Goal: Contribute content: Add original content to the website for others to see

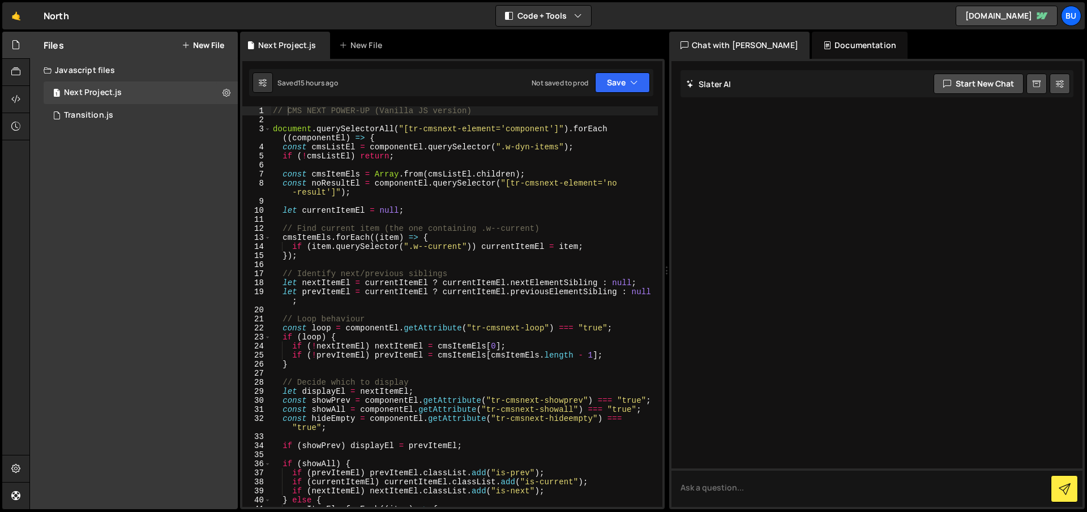
click at [211, 47] on button "New File" at bounding box center [203, 45] width 42 height 9
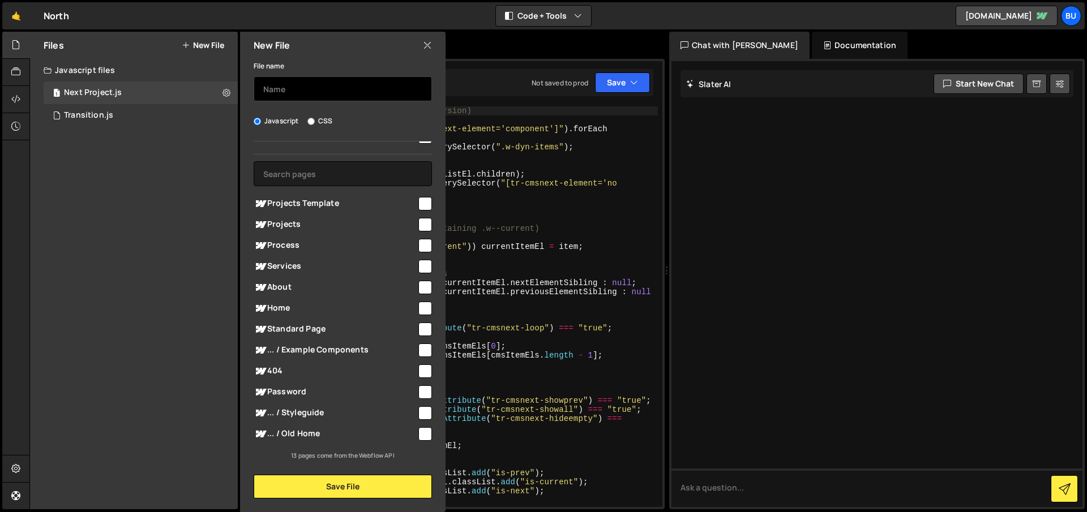
click at [319, 88] on input "text" at bounding box center [343, 88] width 178 height 25
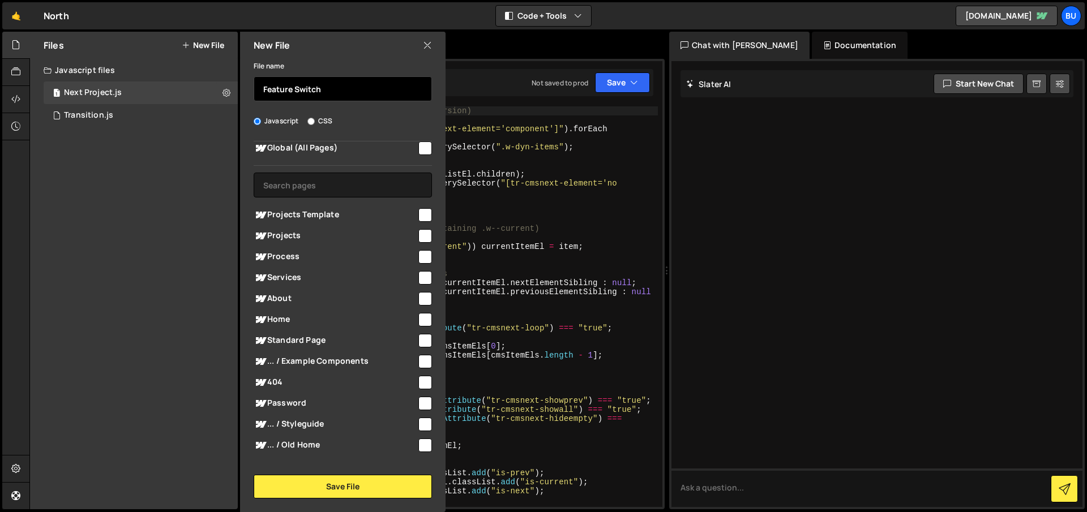
scroll to position [0, 0]
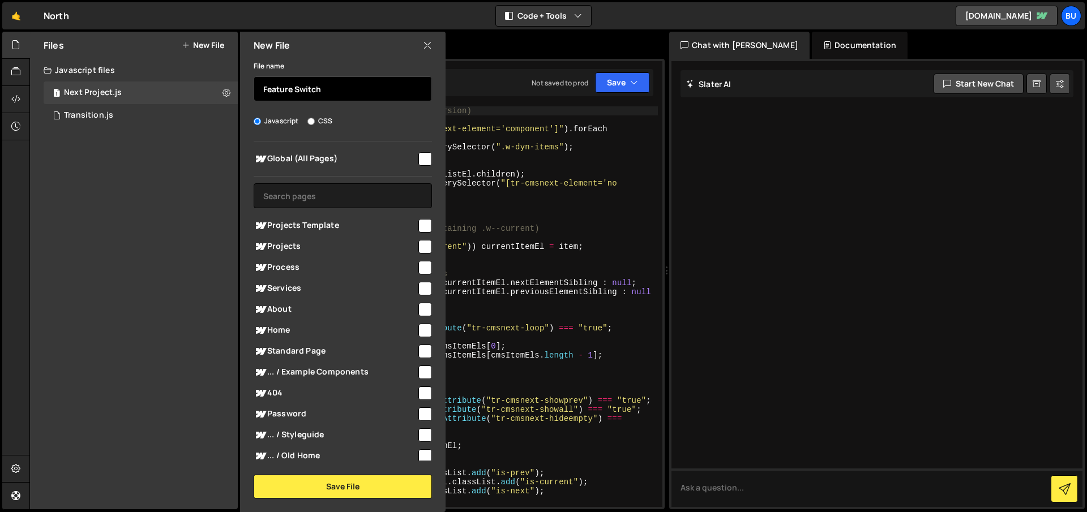
type input "Feature Switch"
click at [419, 157] on input "checkbox" at bounding box center [425, 159] width 14 height 14
checkbox input "true"
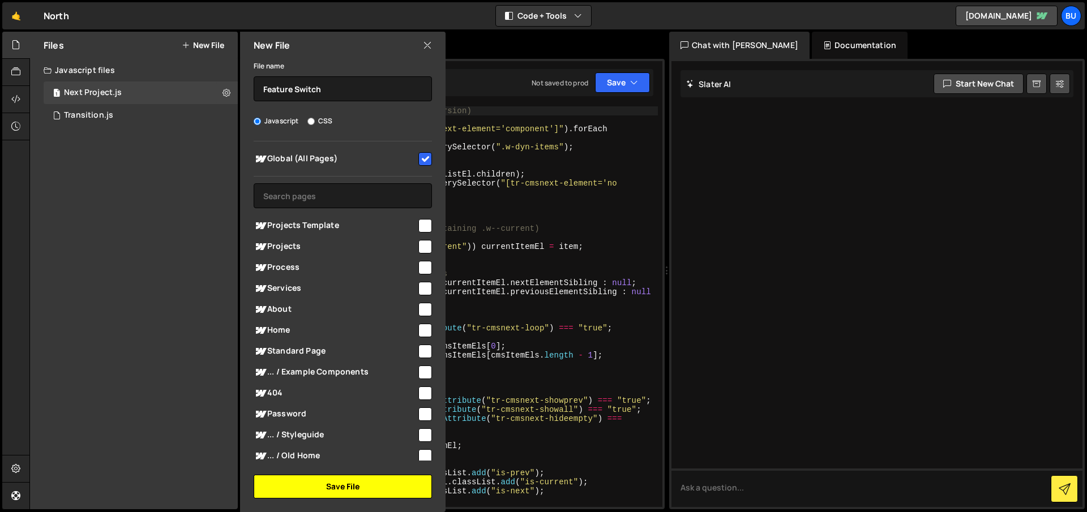
click at [360, 486] on button "Save File" at bounding box center [343, 487] width 178 height 24
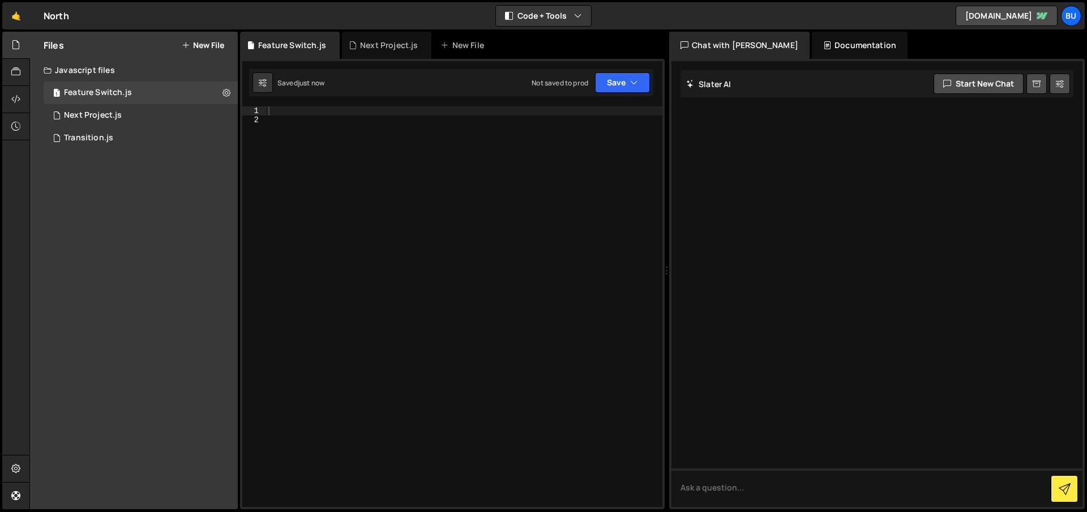
click at [367, 151] on div at bounding box center [464, 315] width 396 height 419
paste textarea "document.addEventListener("DOMContentLoaded", () => {"
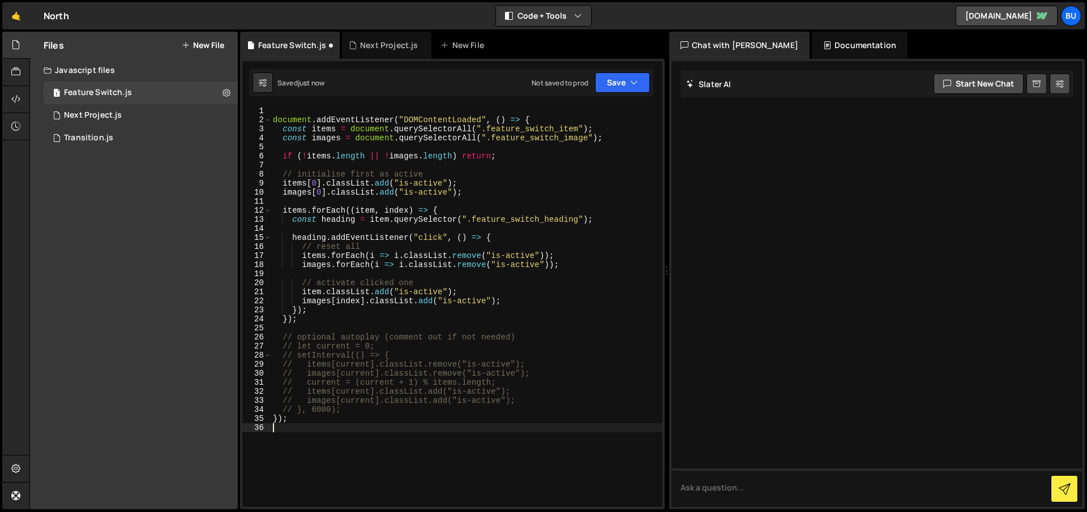
click at [445, 118] on div "document . addEventListener ( "DOMContentLoaded" , ( ) => { const items = docum…" at bounding box center [467, 315] width 392 height 419
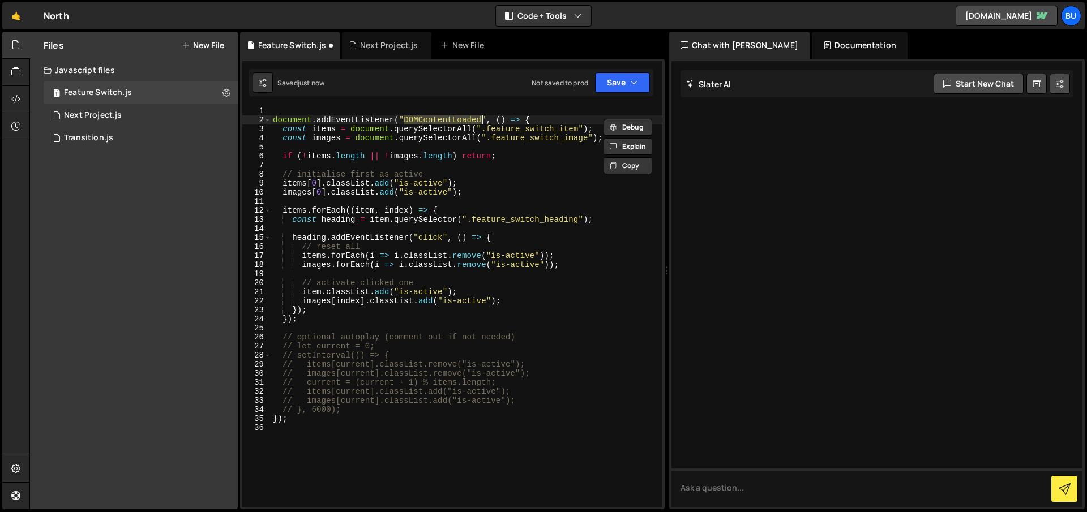
click at [445, 118] on div "document . addEventListener ( "DOMContentLoaded" , ( ) => { const items = docum…" at bounding box center [467, 315] width 392 height 419
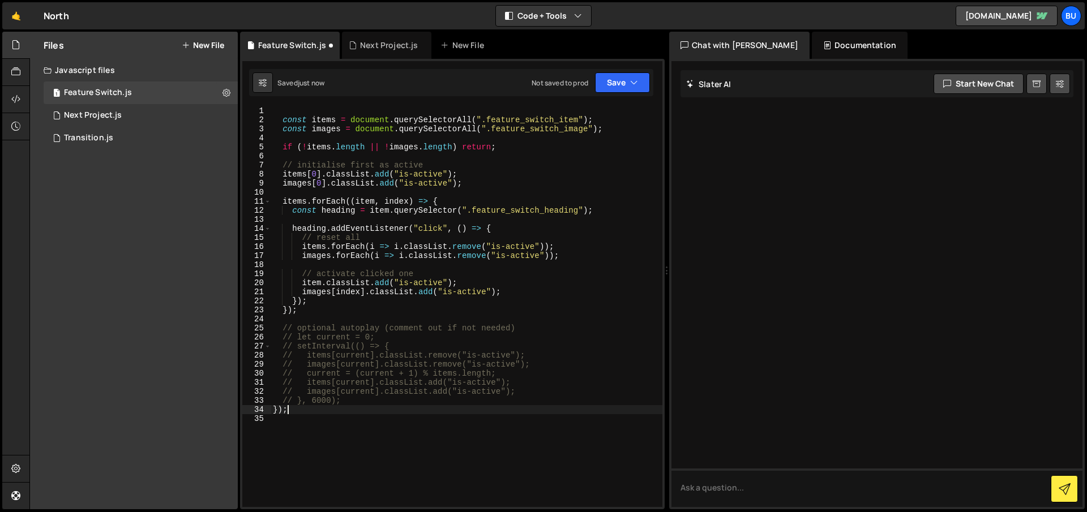
click at [298, 408] on div "const items = document . querySelectorAll ( ".feature_switch_item" ) ; const im…" at bounding box center [467, 315] width 392 height 419
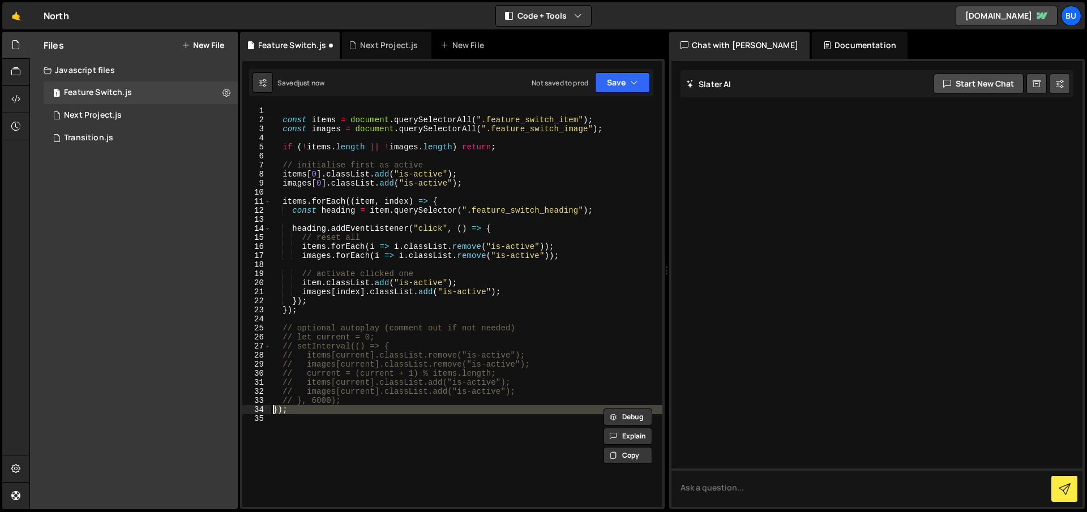
click at [298, 408] on div "const items = document . querySelectorAll ( ".feature_switch_item" ) ; const im…" at bounding box center [467, 315] width 392 height 419
type textarea "});"
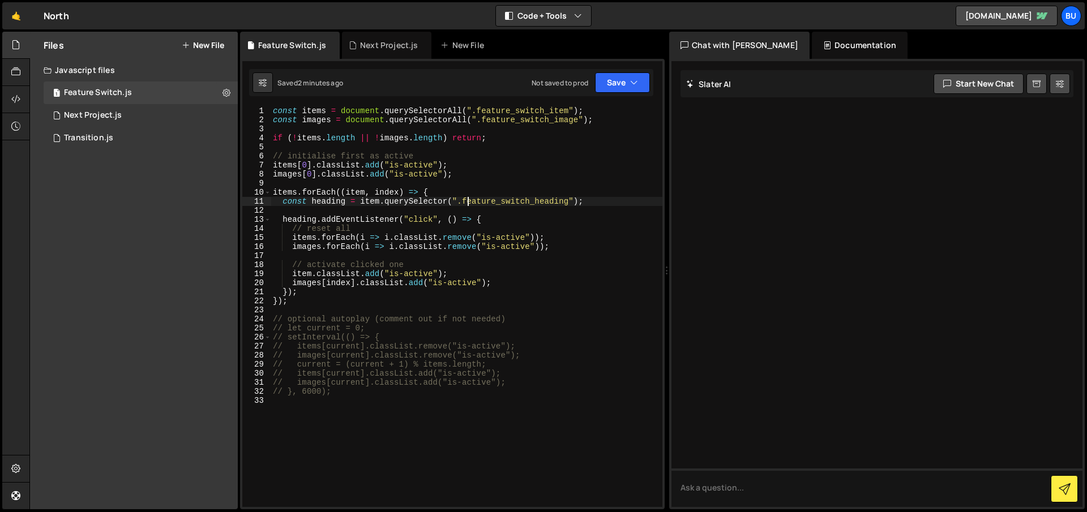
click at [470, 199] on div "const items = document . querySelectorAll ( ".feature_switch_item" ) ; const im…" at bounding box center [467, 315] width 392 height 419
type textarea "const heading = item.querySelector(".feature_switch_heading");"
click at [317, 309] on div "const items = document . querySelectorAll ( ".feature_switch_item" ) ; const im…" at bounding box center [467, 315] width 392 height 419
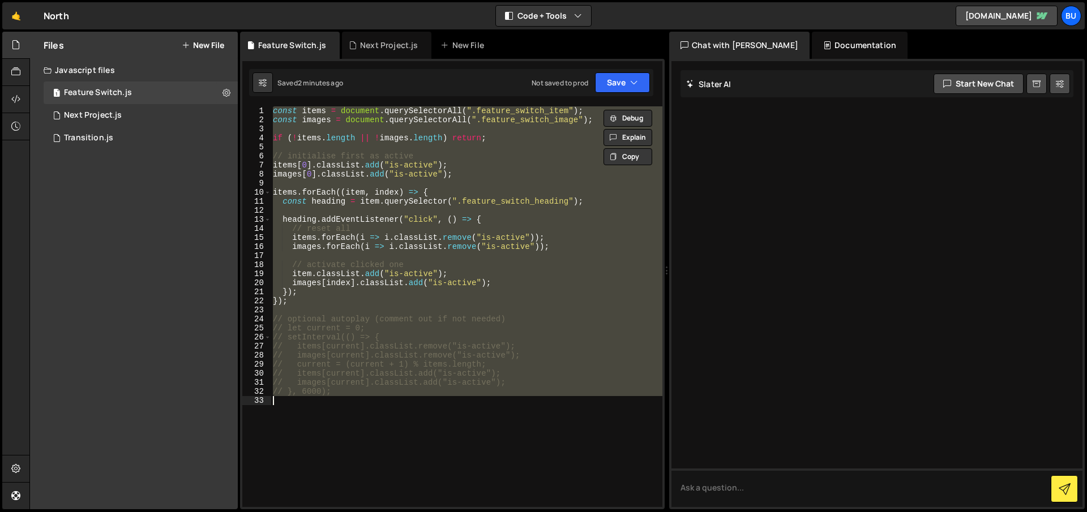
click at [470, 274] on div "const items = document . querySelectorAll ( ".feature_switch_item" ) ; const im…" at bounding box center [467, 306] width 392 height 401
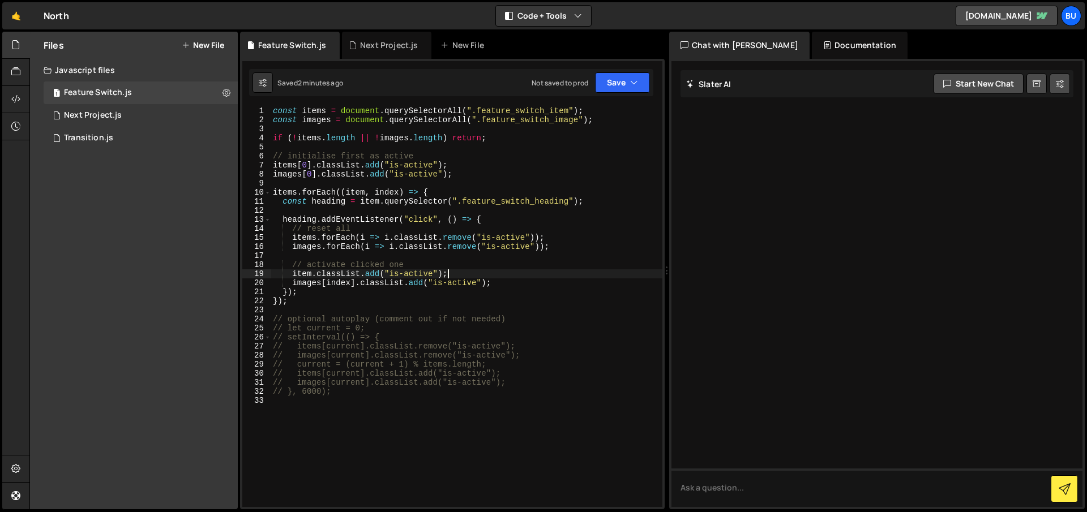
type textarea "// }, 6000);"
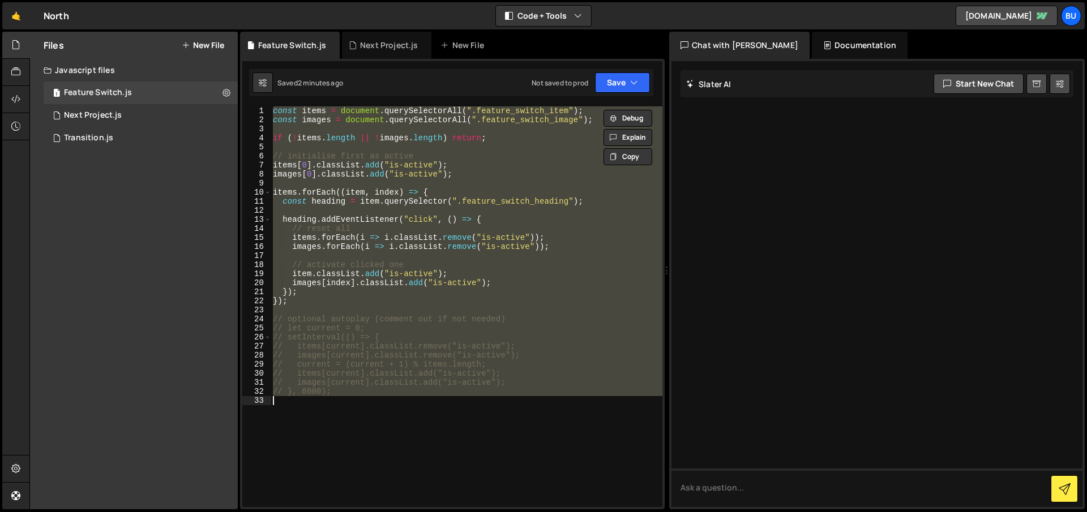
paste textarea
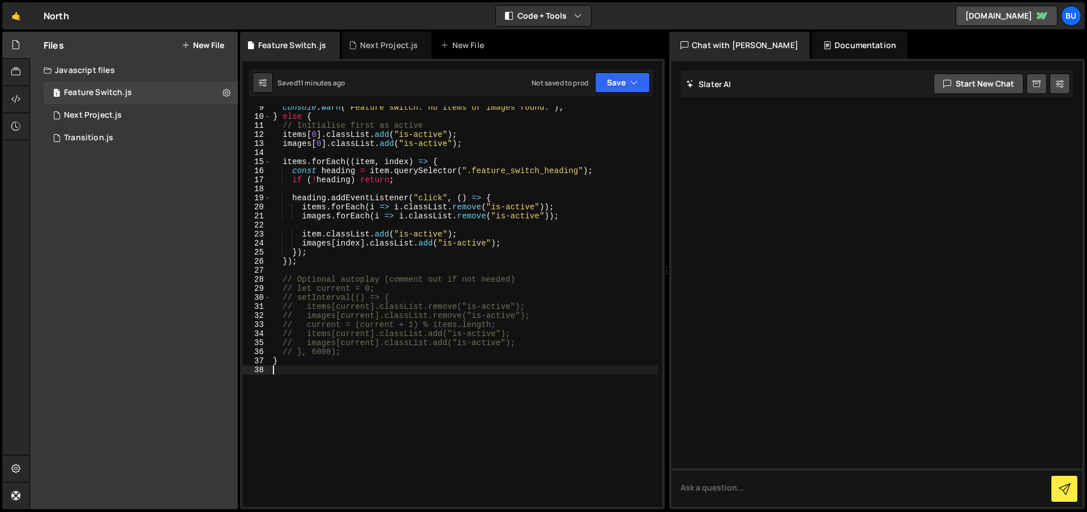
scroll to position [97, 0]
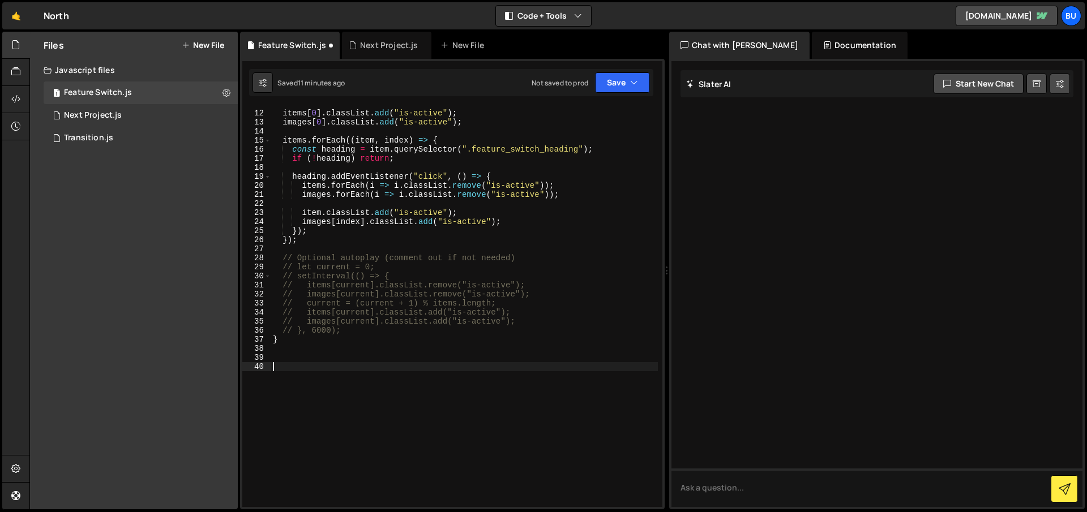
paste textarea "</style>"
type textarea "</style>"
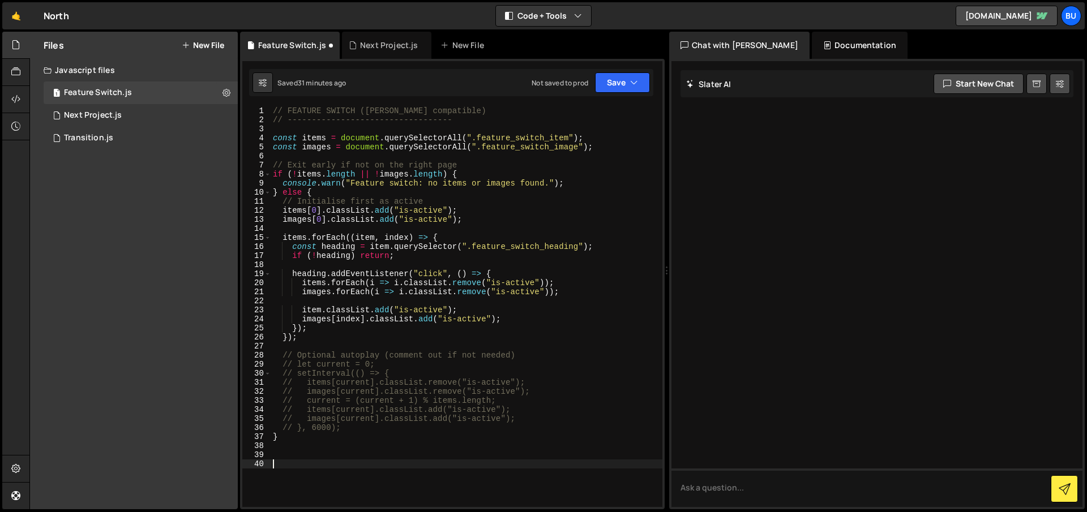
scroll to position [0, 0]
drag, startPoint x: 578, startPoint y: 148, endPoint x: 481, endPoint y: 148, distance: 96.8
click at [481, 148] on div "// FEATURE SWITCH ([PERSON_NAME] compatible) // -------------------------------…" at bounding box center [467, 315] width 392 height 419
click at [466, 161] on div "// FEATURE SWITCH ([PERSON_NAME] compatible) // -------------------------------…" at bounding box center [467, 315] width 392 height 419
drag, startPoint x: 487, startPoint y: 217, endPoint x: 250, endPoint y: 206, distance: 237.9
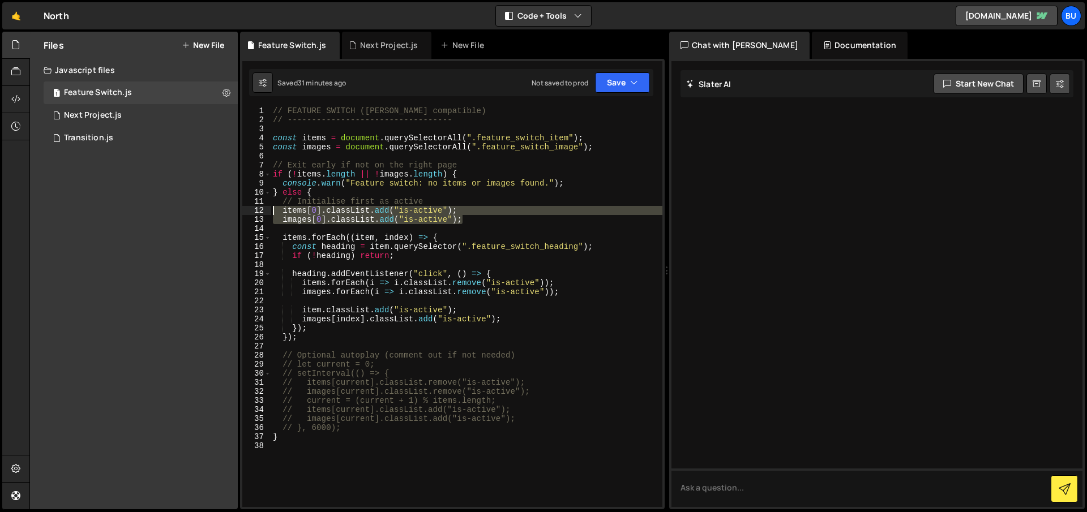
click at [250, 206] on div "// Exit early if not on the right page 1 2 3 4 5 6 7 8 9 10 11 12 13 14 15 16 1…" at bounding box center [452, 306] width 420 height 401
click at [385, 194] on div "// FEATURE SWITCH ([PERSON_NAME] compatible) // -------------------------------…" at bounding box center [467, 315] width 392 height 419
drag, startPoint x: 483, startPoint y: 209, endPoint x: 282, endPoint y: 209, distance: 201.5
click at [282, 209] on div "// FEATURE SWITCH ([PERSON_NAME] compatible) // -------------------------------…" at bounding box center [467, 315] width 392 height 419
paste textarea "}"
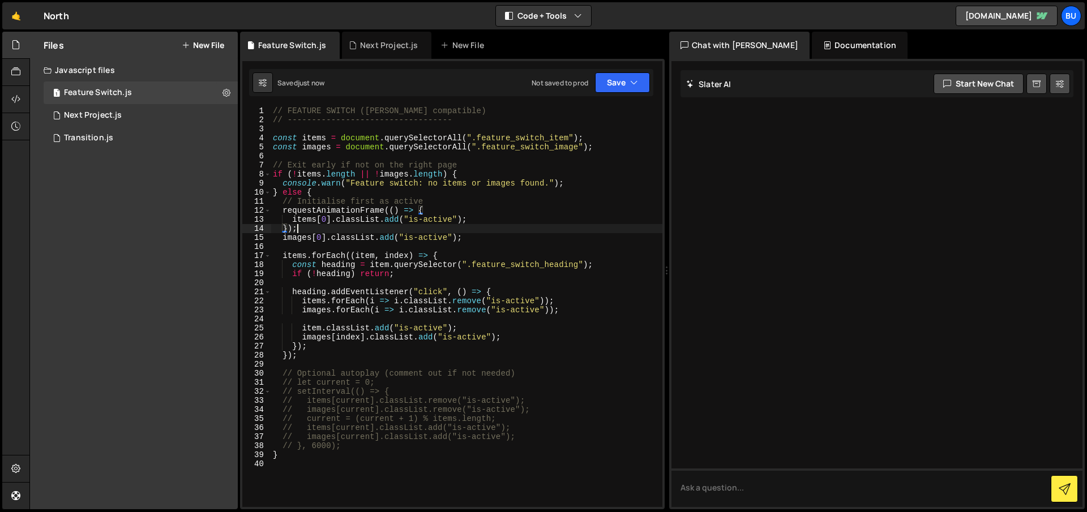
click at [405, 230] on div "// FEATURE SWITCH ([PERSON_NAME] compatible) // -------------------------------…" at bounding box center [467, 315] width 392 height 419
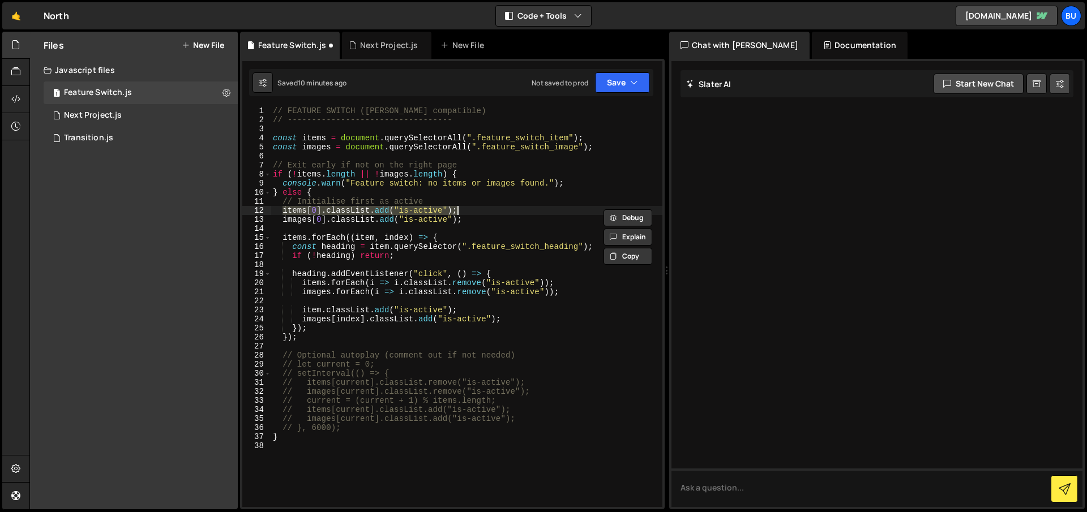
click at [414, 203] on div "// FEATURE SWITCH ([PERSON_NAME] compatible) // -------------------------------…" at bounding box center [467, 315] width 392 height 419
click at [473, 178] on div "// FEATURE SWITCH ([PERSON_NAME] compatible) // -------------------------------…" at bounding box center [467, 315] width 392 height 419
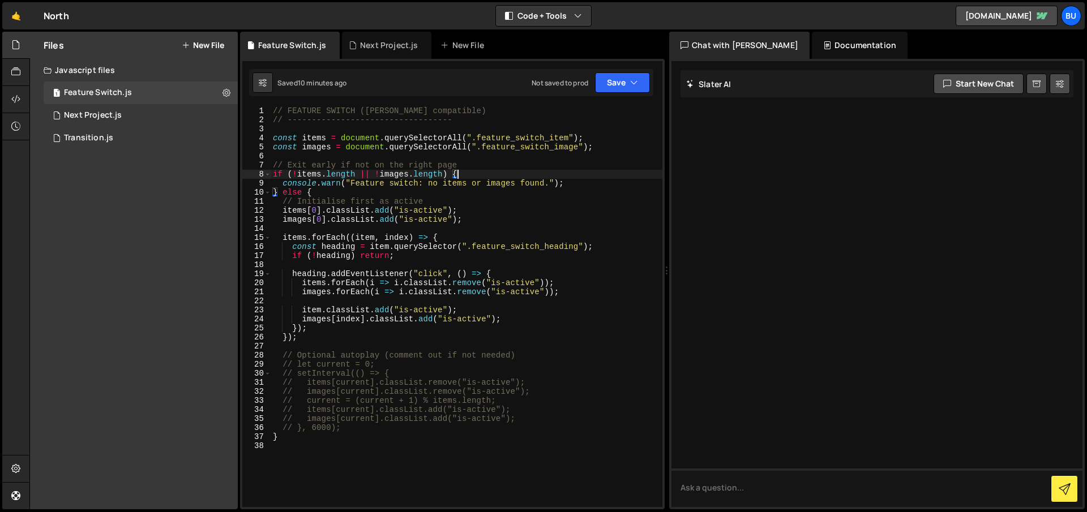
type textarea "}"
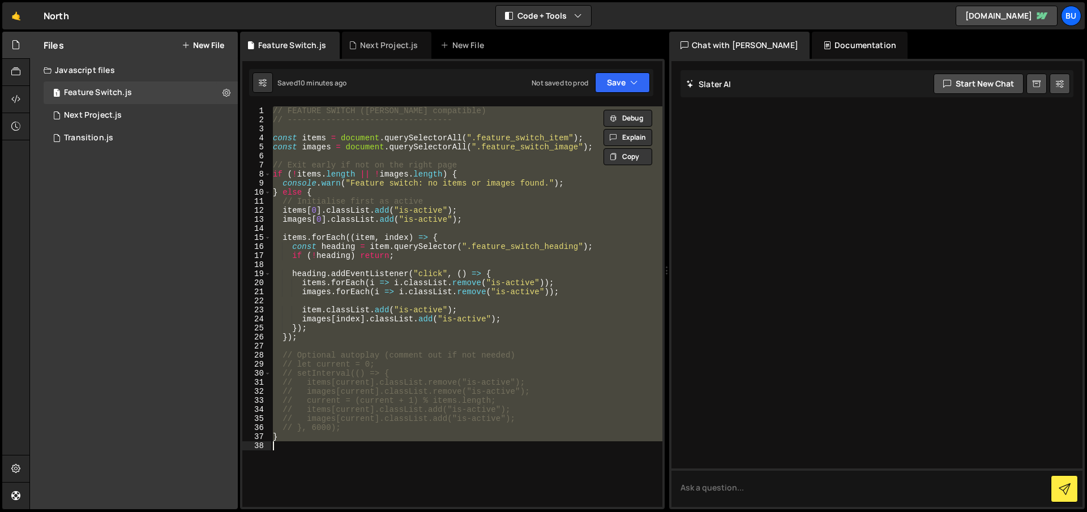
paste textarea
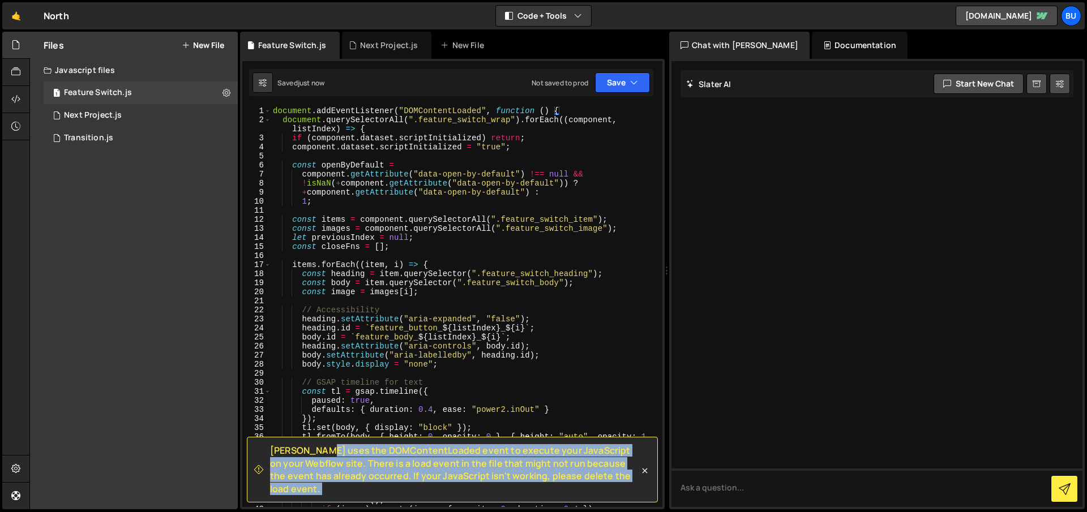
drag, startPoint x: 279, startPoint y: 464, endPoint x: 647, endPoint y: 487, distance: 368.5
click at [647, 487] on div "[PERSON_NAME] uses the DOMContentLoaded event to execute your JavaScript on you…" at bounding box center [452, 470] width 411 height 66
copy div "Loremi dolo sit AMETconsecTetura elits do eiusmod temp InciDidunt ut labo Etdol…"
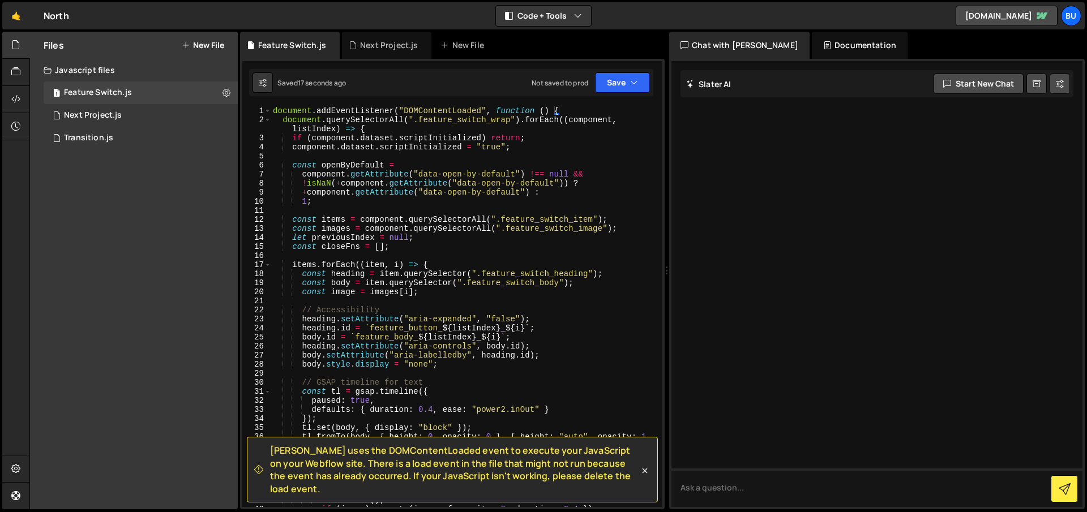
click at [496, 170] on div "document . addEventListener ( "DOMContentLoaded" , function ( ) { document . qu…" at bounding box center [464, 315] width 387 height 419
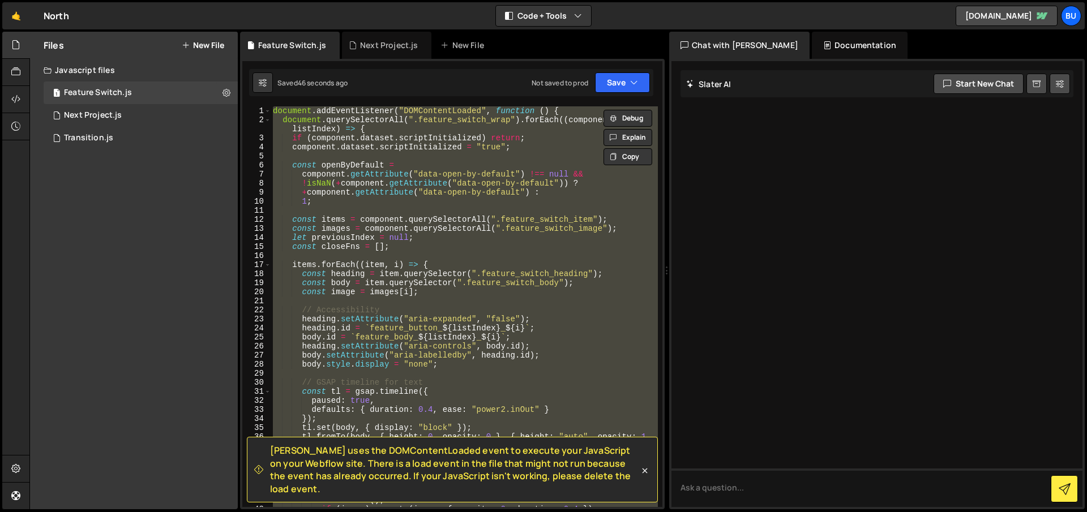
click at [441, 171] on div "document . addEventListener ( "DOMContentLoaded" , function ( ) { document . qu…" at bounding box center [464, 306] width 387 height 401
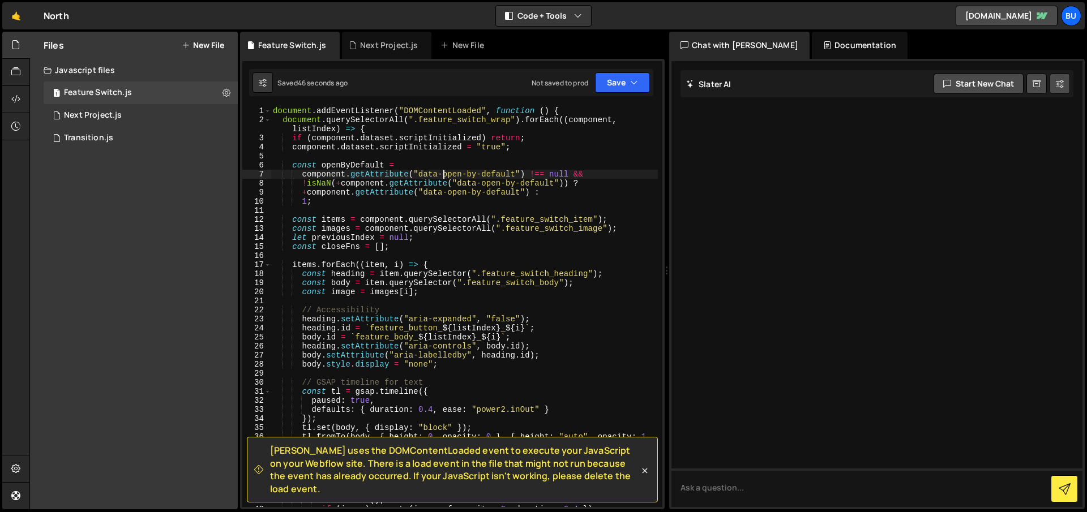
type textarea "});"
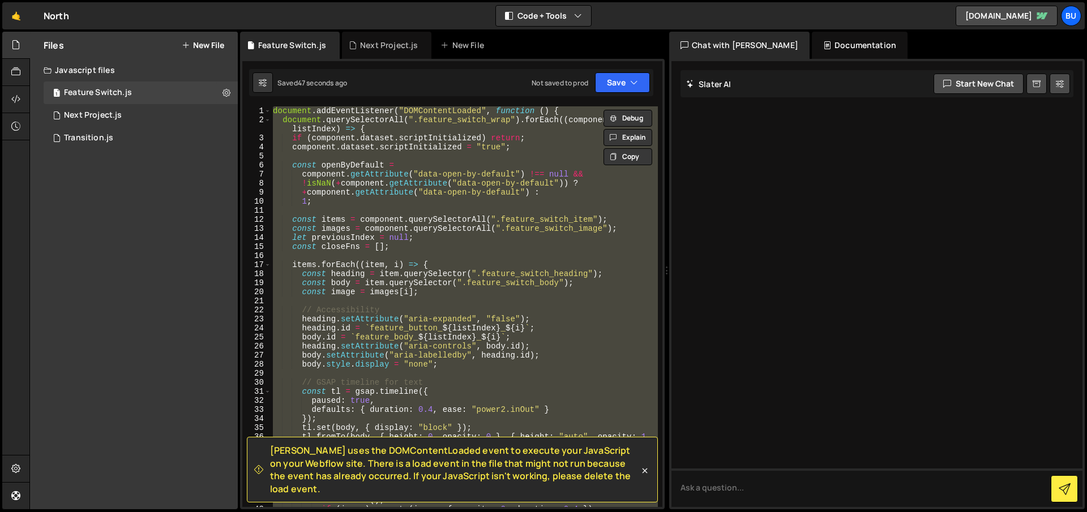
paste textarea
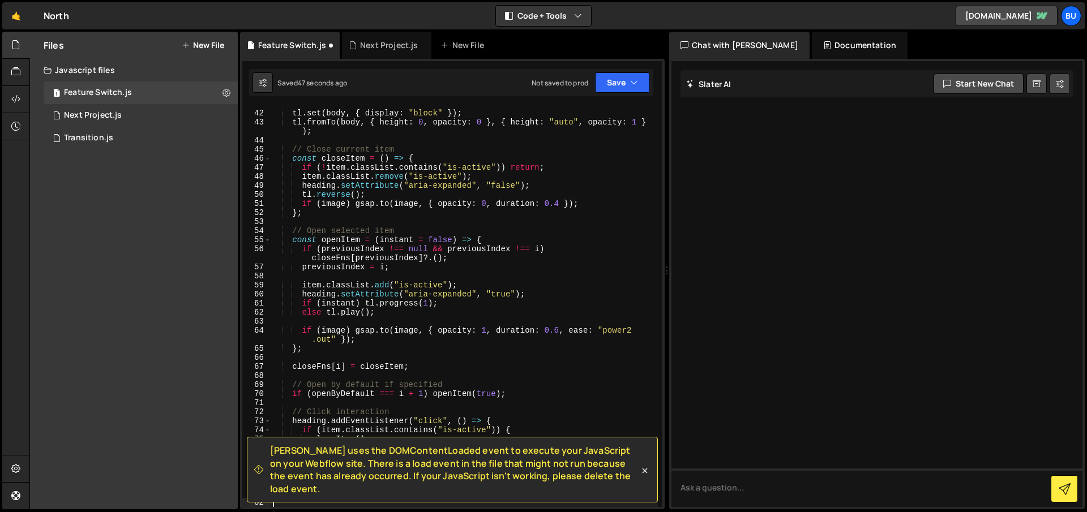
scroll to position [378, 0]
click at [400, 198] on div "tl . set ( body , { display : "block" }) ; tl . fromTo ( body , { height : 0 , …" at bounding box center [464, 309] width 387 height 419
type textarea "});"
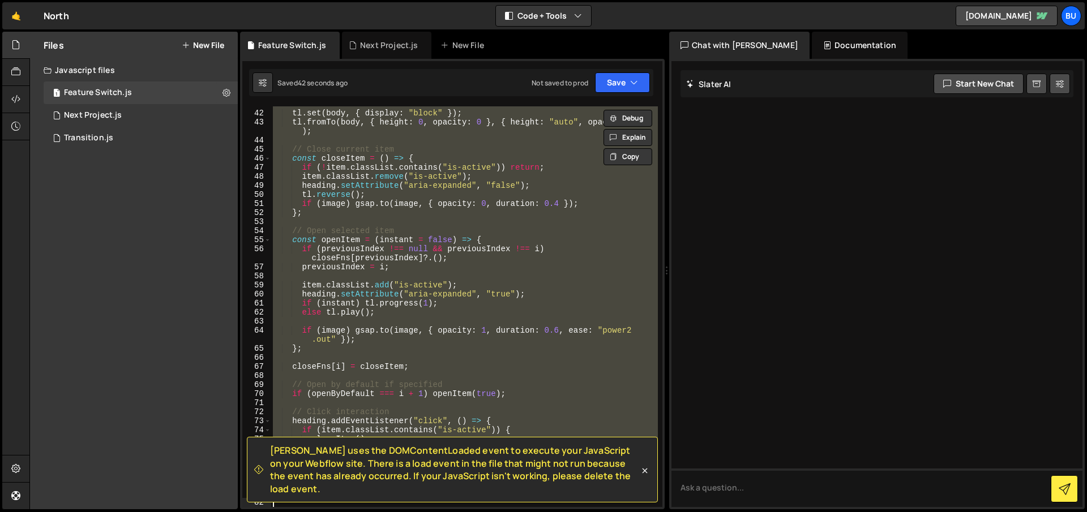
paste textarea
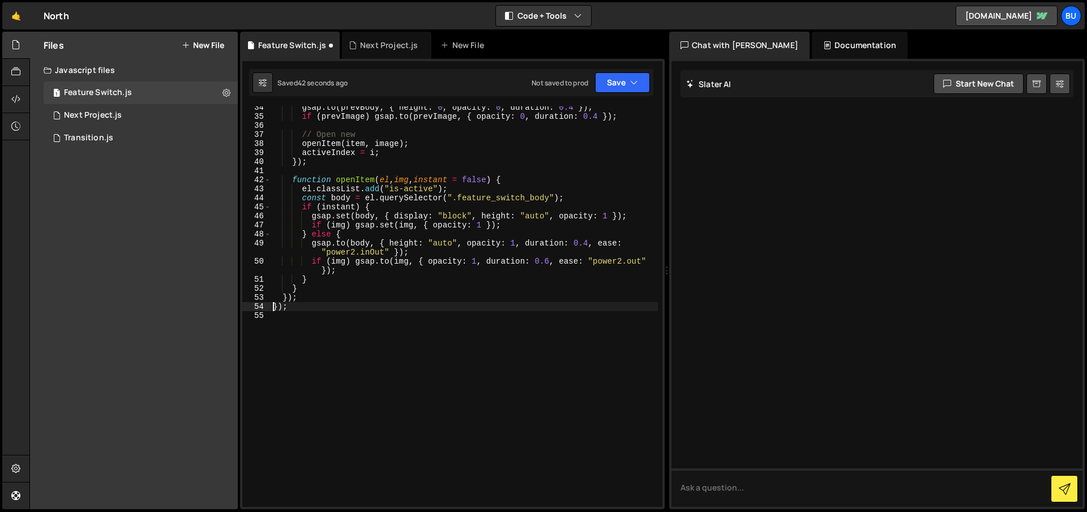
scroll to position [302, 0]
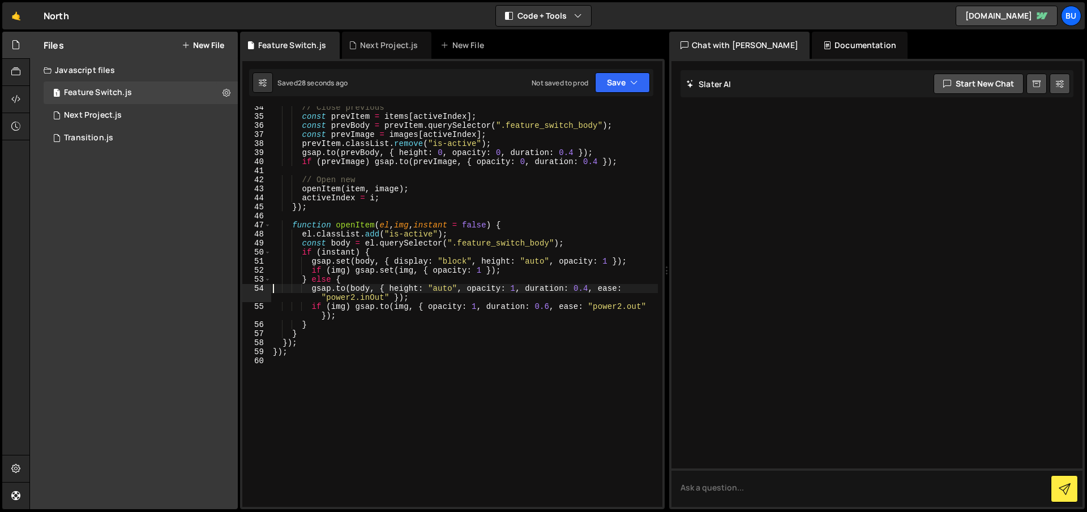
click at [415, 225] on div "// Close previous const prevItem = items [ activeIndex ] ; const prevBody = pre…" at bounding box center [464, 312] width 387 height 419
type textarea "});"
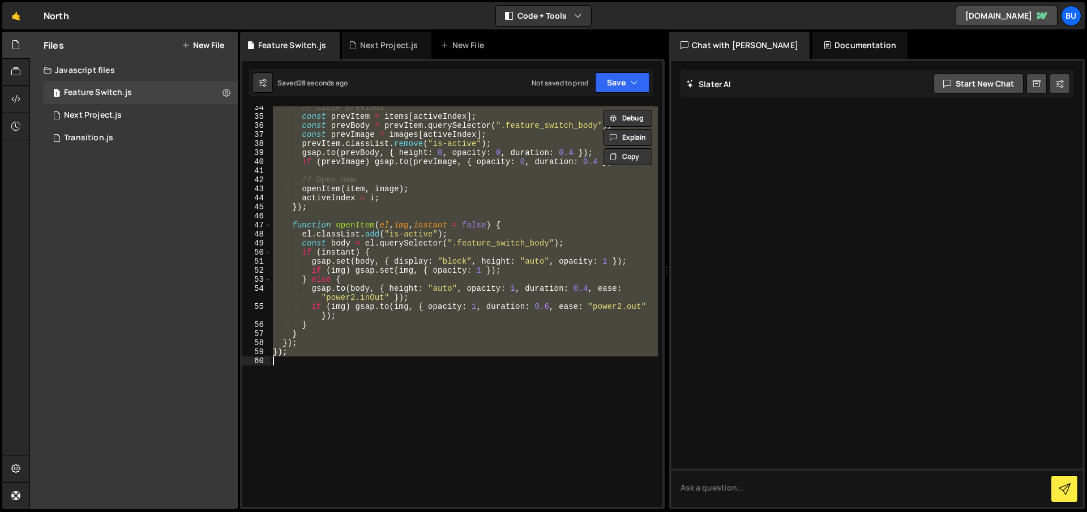
paste textarea
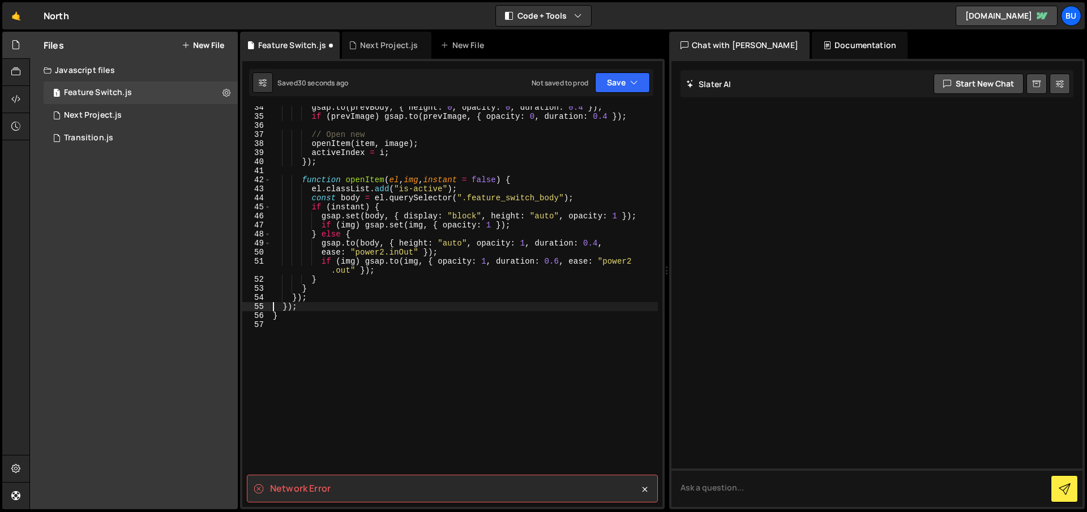
click at [406, 225] on div "gsap . to ( prevBody , { height : 0 , opacity : 0 , duration : 0.4 }) ; if ( pr…" at bounding box center [464, 312] width 387 height 419
type textarea "}"
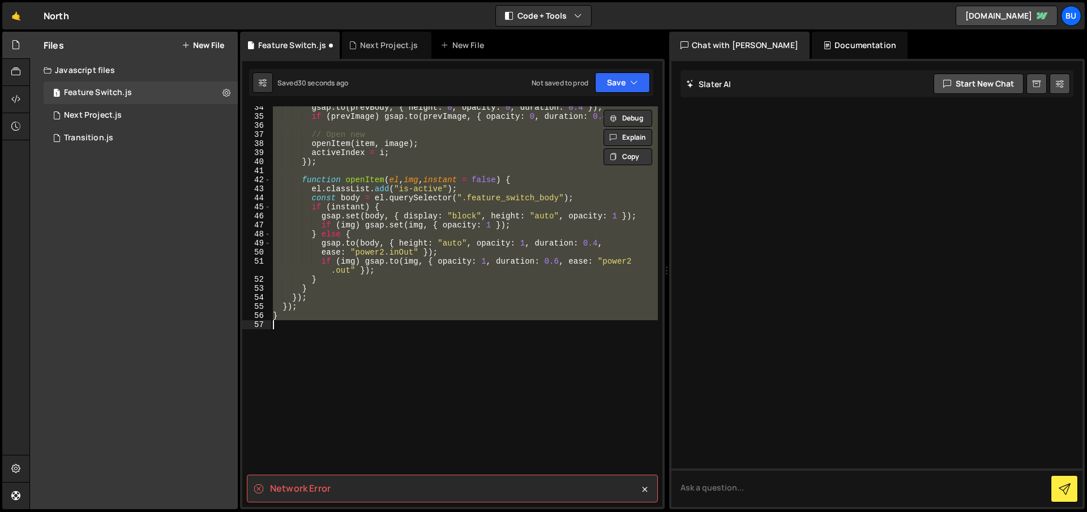
paste textarea
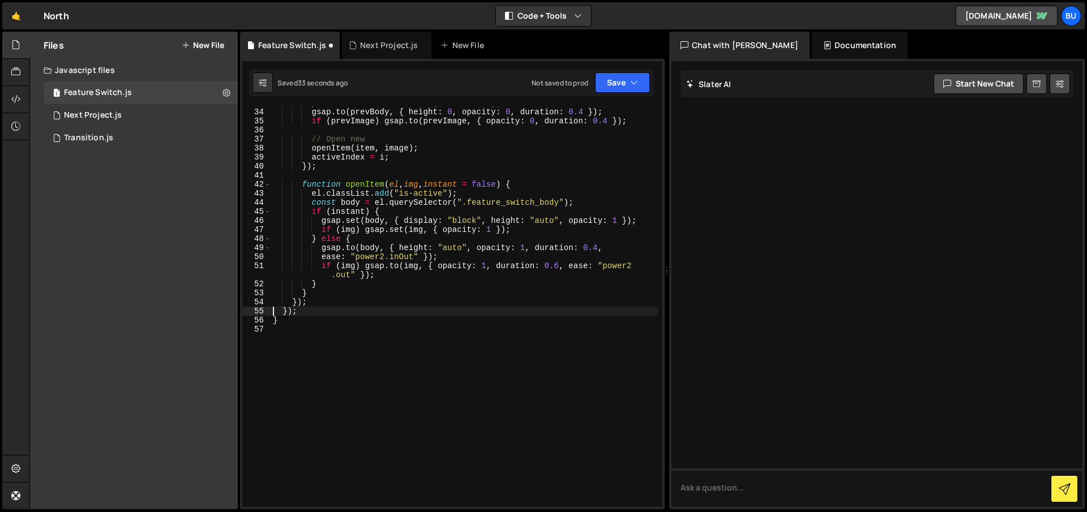
scroll to position [298, 0]
click at [405, 250] on div "prevItem . classList . remove ( "is-active" ) ; gsap . to ( prevBody , { height…" at bounding box center [464, 307] width 387 height 419
type textarea "}"
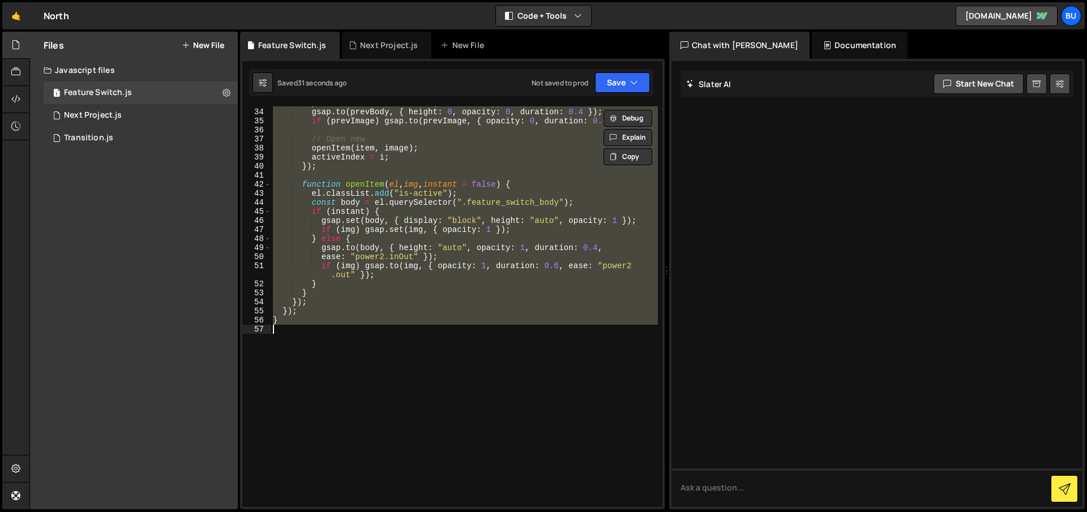
paste textarea
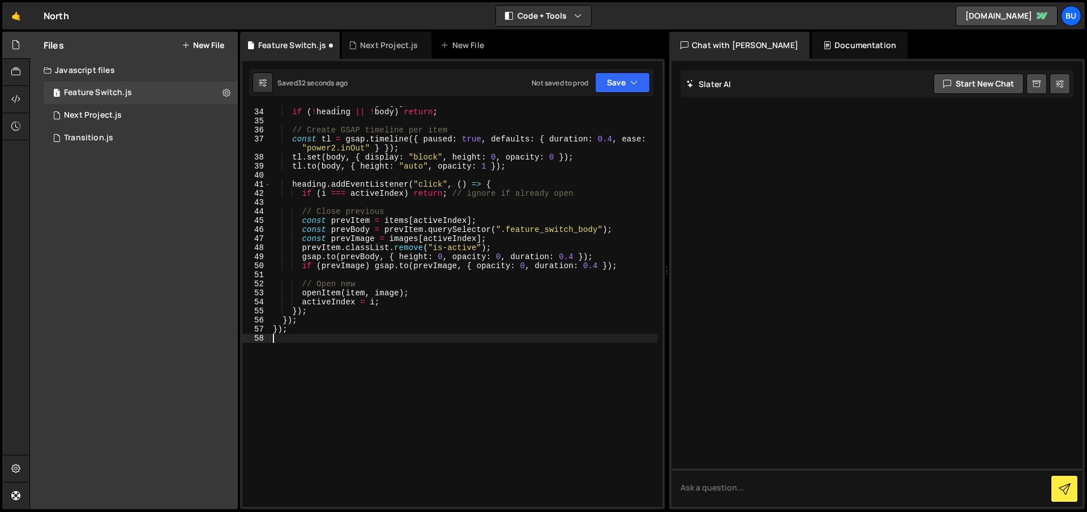
type textarea "});"
